Goal: Task Accomplishment & Management: Use online tool/utility

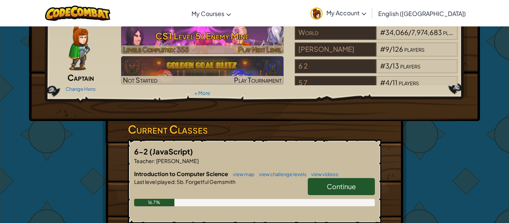
scroll to position [33, 0]
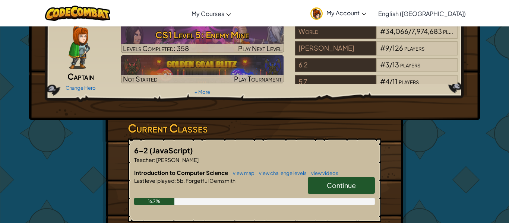
click at [340, 190] on link "Continue" at bounding box center [341, 185] width 67 height 17
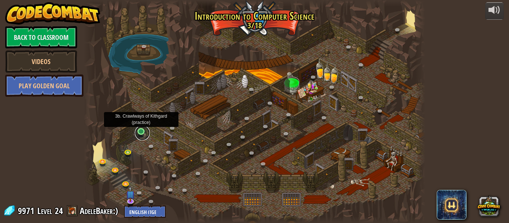
click at [140, 134] on link at bounding box center [142, 132] width 15 height 15
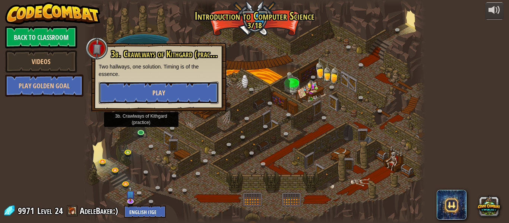
click at [167, 99] on button "Play" at bounding box center [159, 93] width 120 height 22
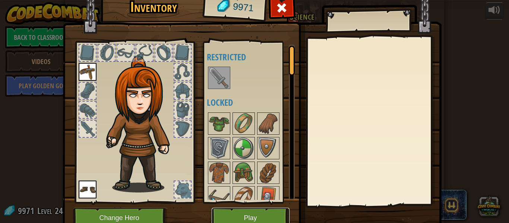
click at [278, 214] on button "Play" at bounding box center [250, 218] width 78 height 20
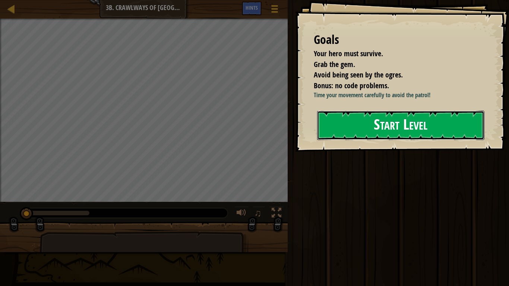
click at [428, 119] on button "Start Level" at bounding box center [400, 125] width 167 height 29
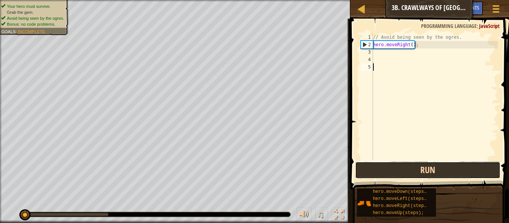
click at [364, 166] on button "Run" at bounding box center [427, 170] width 145 height 17
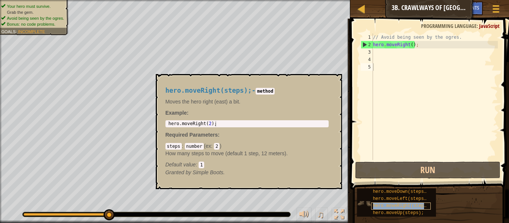
click at [377, 206] on span "hero.moveRight(steps);" at bounding box center [402, 205] width 59 height 5
click at [387, 206] on span "hero.moveRight(steps);" at bounding box center [402, 205] width 59 height 5
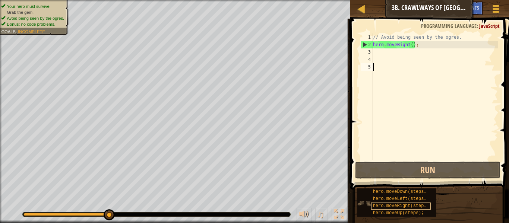
click at [386, 204] on span "hero.moveRight(steps);" at bounding box center [402, 205] width 59 height 5
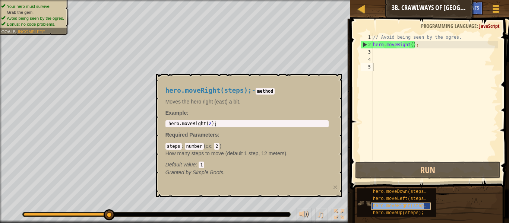
click at [386, 204] on span "hero.moveRight(steps);" at bounding box center [402, 205] width 59 height 5
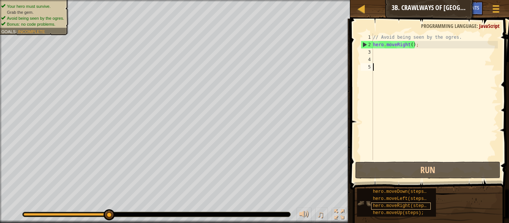
type textarea "m"
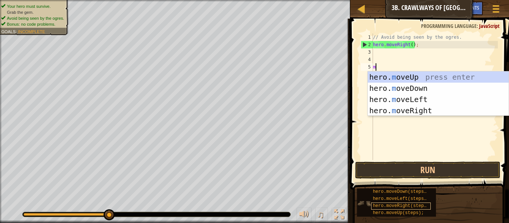
scroll to position [3, 0]
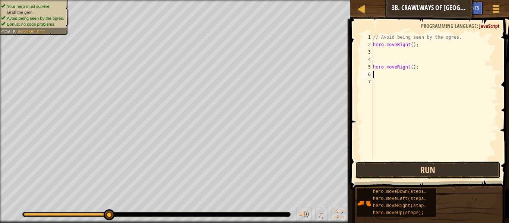
click at [399, 169] on button "Run" at bounding box center [427, 170] width 145 height 17
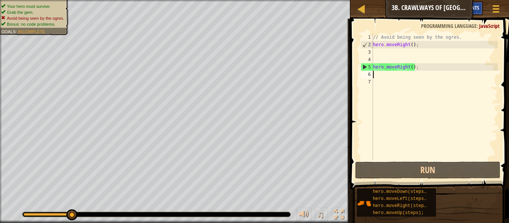
click at [478, 8] on span "Hints" at bounding box center [473, 7] width 12 height 7
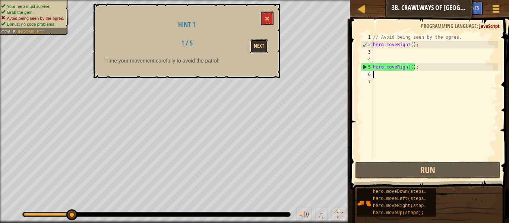
click at [258, 44] on button "Next" at bounding box center [259, 46] width 18 height 14
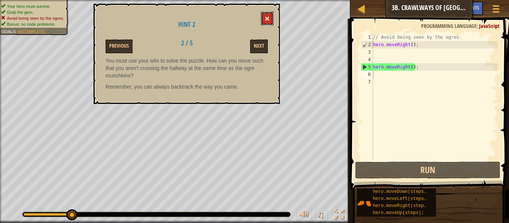
click at [265, 18] on span at bounding box center [266, 18] width 5 height 5
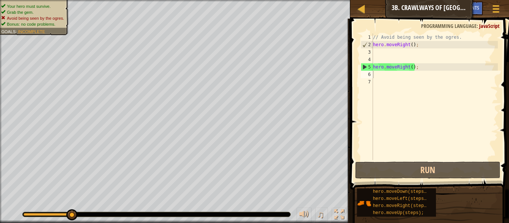
click at [375, 51] on div "// Avoid being seen by the ogres. hero . moveRight ( ) ; hero . moveRight ( ) ;" at bounding box center [434, 104] width 126 height 141
type textarea "m"
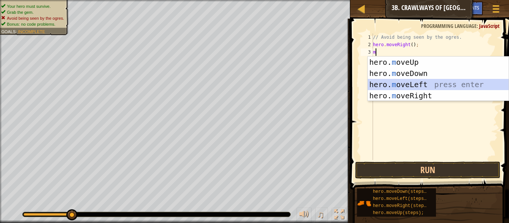
click at [378, 85] on div "hero. m oveUp press enter hero. m oveDown press enter hero. m oveLeft press ent…" at bounding box center [438, 90] width 141 height 67
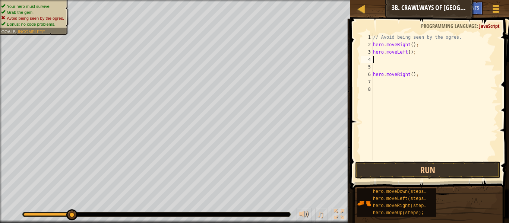
type textarea "hero.moveLeft();"
click at [379, 62] on div "// Avoid being seen by the ogres. hero . moveRight ( ) ; hero . moveLeft ( ) ; …" at bounding box center [434, 104] width 126 height 141
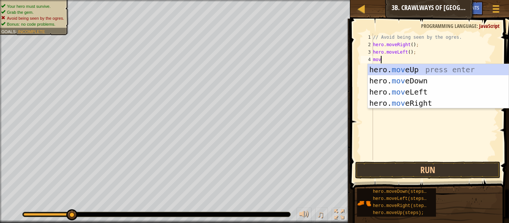
type textarea "move"
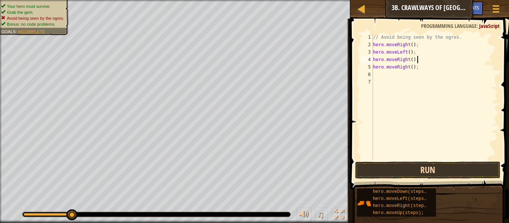
type textarea "hero.moveRight();"
click at [390, 169] on button "Run" at bounding box center [427, 170] width 145 height 17
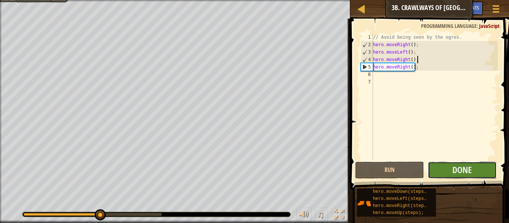
click at [440, 165] on button "Done" at bounding box center [461, 170] width 69 height 17
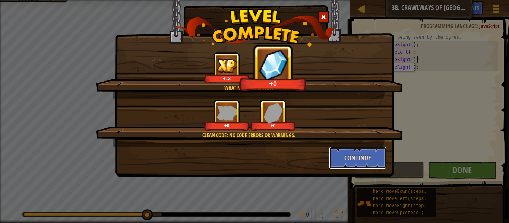
click at [332, 154] on button "Continue" at bounding box center [358, 158] width 58 height 22
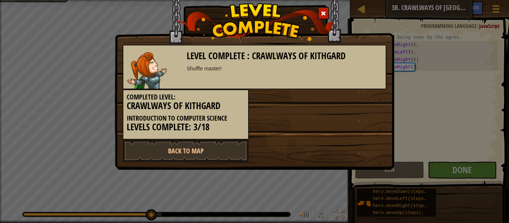
click at [333, 156] on div "Back to Map" at bounding box center [254, 151] width 275 height 22
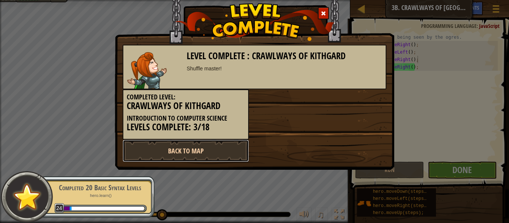
click at [205, 146] on link "Back to Map" at bounding box center [186, 151] width 126 height 22
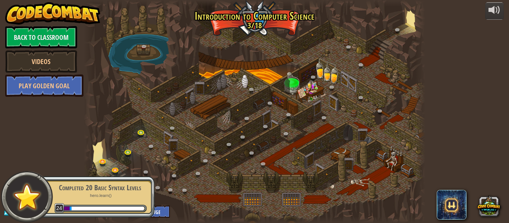
click at [35, 161] on div "powered by Back to Classroom Videos Play Golden Goal 25. [PERSON_NAME] (Locked …" at bounding box center [254, 111] width 509 height 223
click at [32, 193] on img at bounding box center [27, 196] width 34 height 33
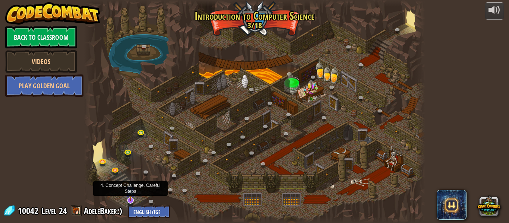
click at [130, 199] on img at bounding box center [130, 190] width 9 height 21
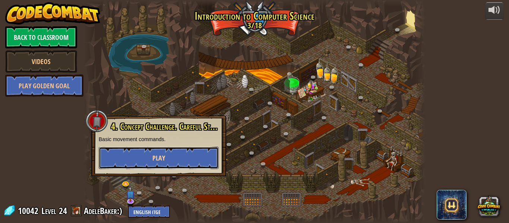
click at [145, 162] on button "Play" at bounding box center [159, 158] width 120 height 22
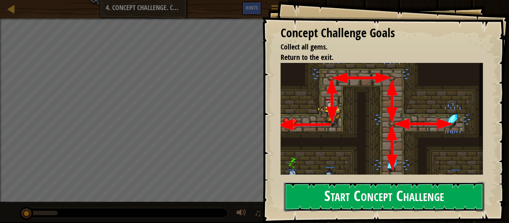
click at [320, 186] on button "Start Concept Challenge" at bounding box center [384, 196] width 200 height 29
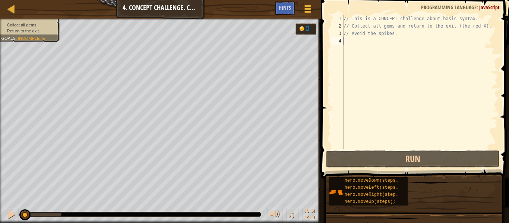
type textarea "m"
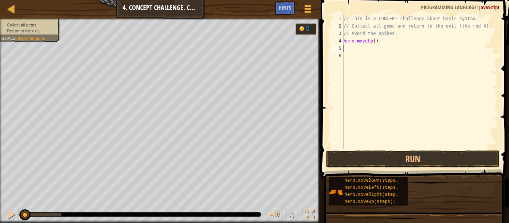
type textarea "m"
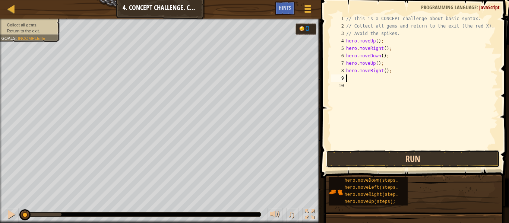
click at [350, 161] on button "Run" at bounding box center [413, 158] width 174 height 17
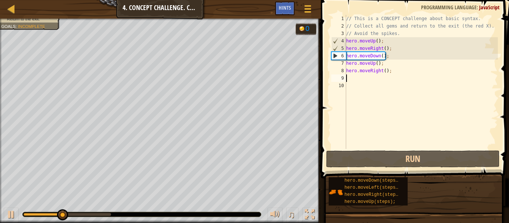
click at [346, 62] on div "// This is a CONCEPT challenge about basic syntax. // Collect all gems and retu…" at bounding box center [420, 89] width 153 height 149
type textarea "hero.moveUp();"
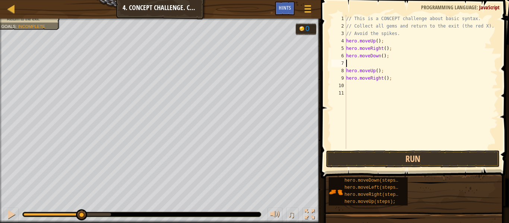
click at [349, 64] on div "// This is a CONCEPT challenge about basic syntax. // Collect all gems and retu…" at bounding box center [420, 89] width 153 height 149
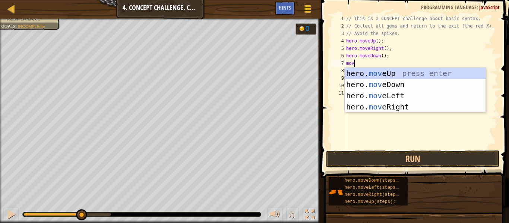
type textarea "move"
click at [367, 82] on div "hero. move Up press enter hero. move Down press enter hero. move Left press ent…" at bounding box center [414, 101] width 141 height 67
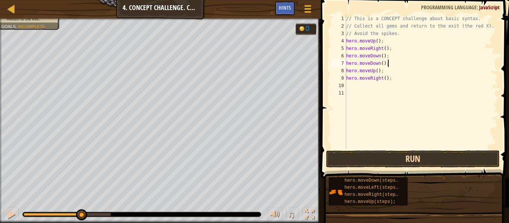
type textarea "hero.moveDown();"
click at [363, 160] on button "Run" at bounding box center [413, 158] width 174 height 17
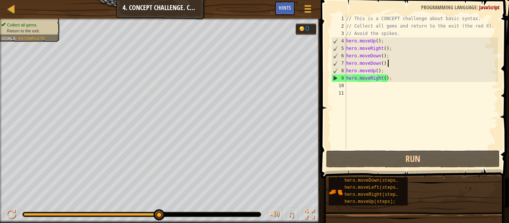
click at [348, 88] on div "// This is a CONCEPT challenge about basic syntax. // Collect all gems and retu…" at bounding box center [420, 89] width 153 height 149
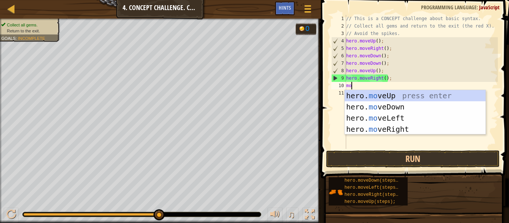
type textarea "mov"
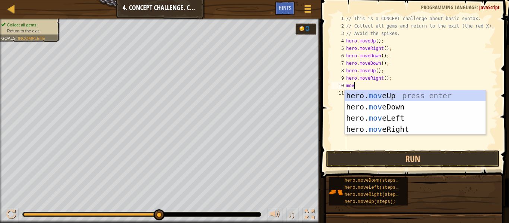
scroll to position [3, 1]
click at [367, 119] on div "hero. mov eUp press enter hero. mov eDown press enter hero. mov eLeft press ent…" at bounding box center [414, 123] width 141 height 67
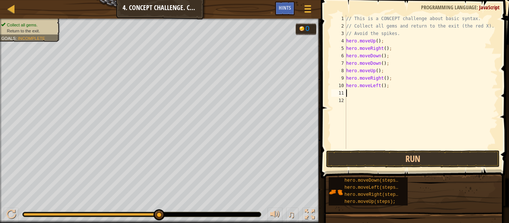
scroll to position [3, 0]
type textarea "m"
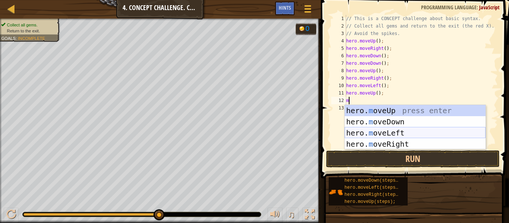
click at [352, 132] on div "hero. m oveUp press enter hero. m oveDown press enter hero. m oveLeft press ent…" at bounding box center [414, 138] width 141 height 67
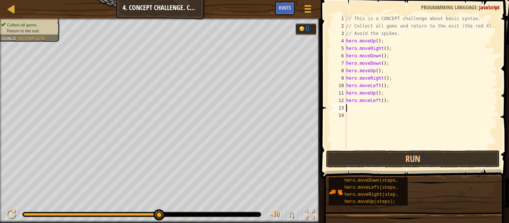
type textarea "m"
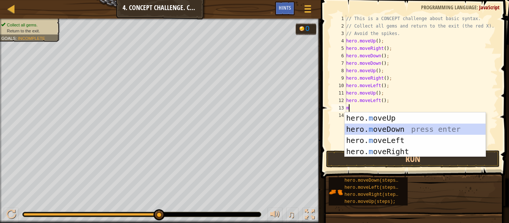
click at [360, 129] on div "hero. m oveUp press enter hero. m oveDown press enter hero. m oveLeft press ent…" at bounding box center [414, 145] width 141 height 67
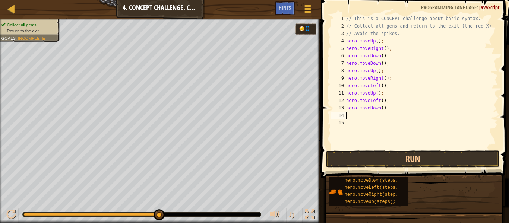
type textarea "m"
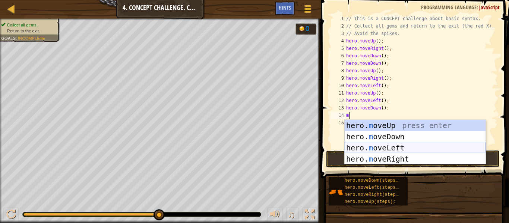
click at [352, 143] on div "hero. m oveUp press enter hero. m oveDown press enter hero. m oveLeft press ent…" at bounding box center [414, 153] width 141 height 67
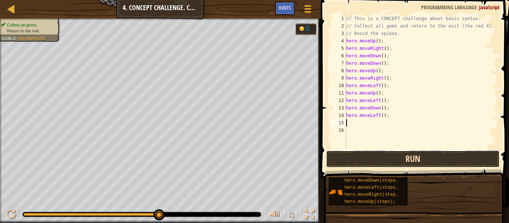
click at [353, 160] on button "Run" at bounding box center [413, 158] width 174 height 17
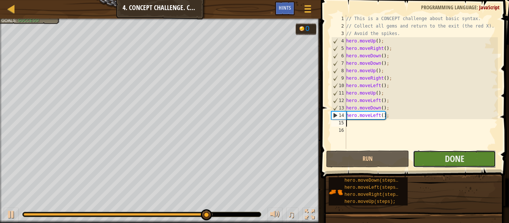
click at [426, 160] on button "Done" at bounding box center [454, 158] width 83 height 17
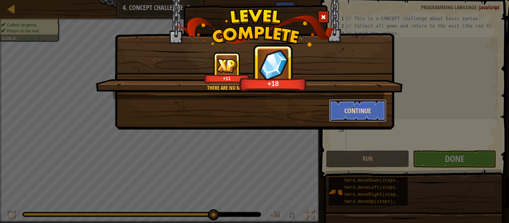
click at [352, 112] on button "Continue" at bounding box center [358, 110] width 58 height 22
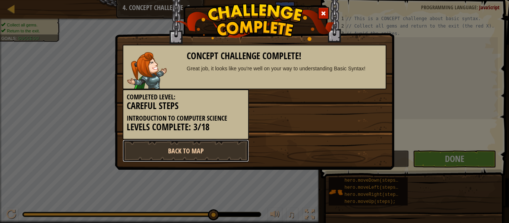
click at [189, 157] on link "Back to Map" at bounding box center [186, 151] width 126 height 22
